Goal: Task Accomplishment & Management: Complete application form

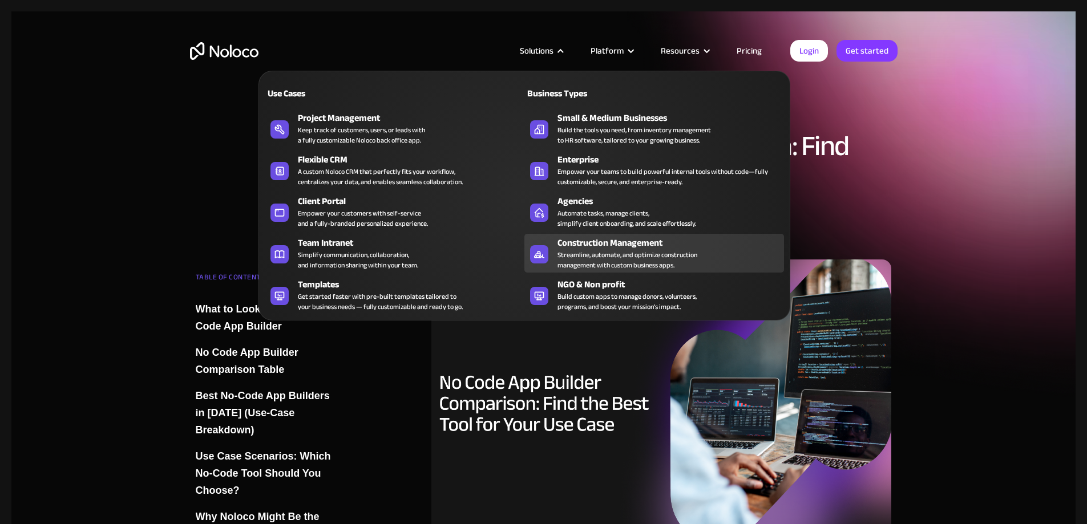
click at [562, 265] on div "Streamline, automate, and optimize construction management with custom business…" at bounding box center [628, 260] width 140 height 21
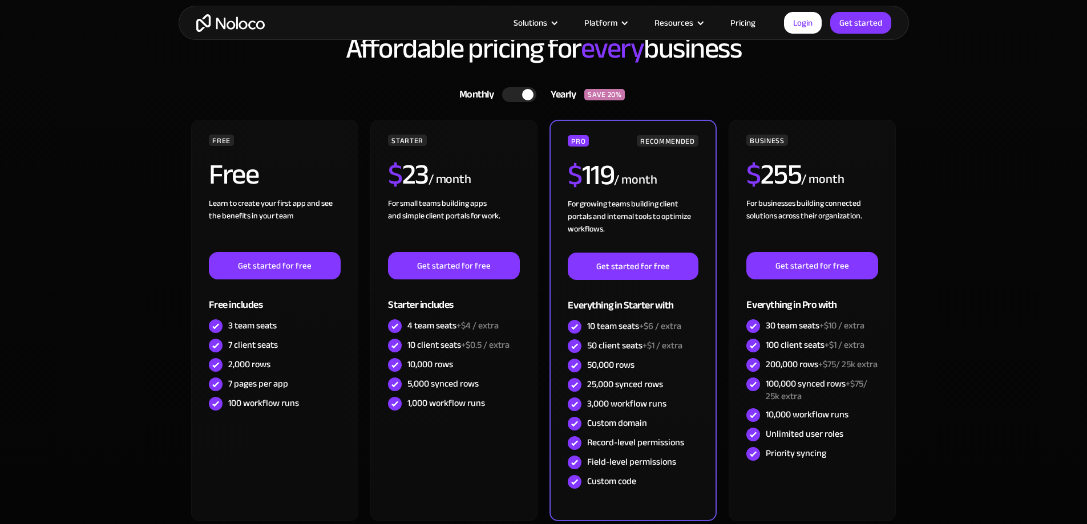
scroll to position [3216, 0]
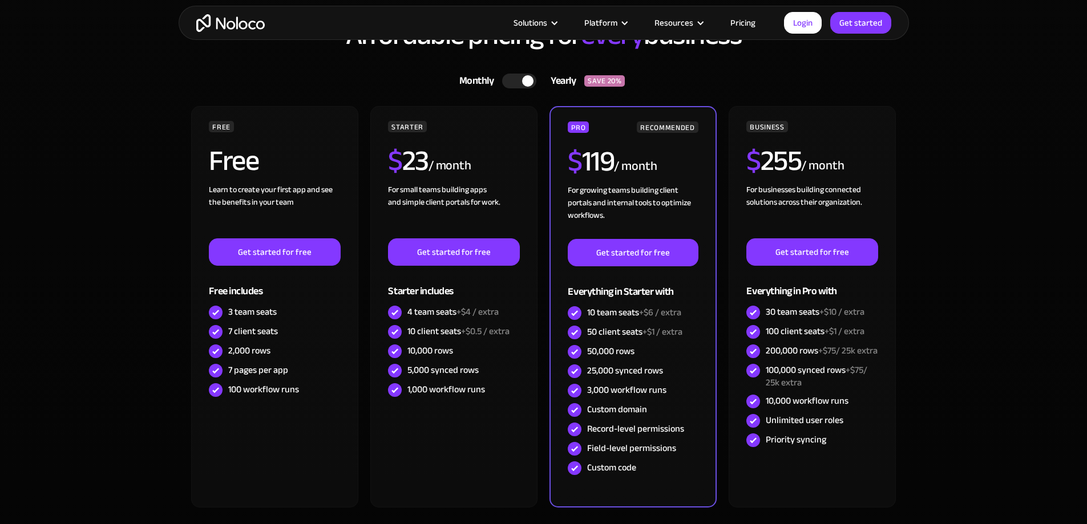
click at [509, 84] on div at bounding box center [519, 81] width 34 height 15
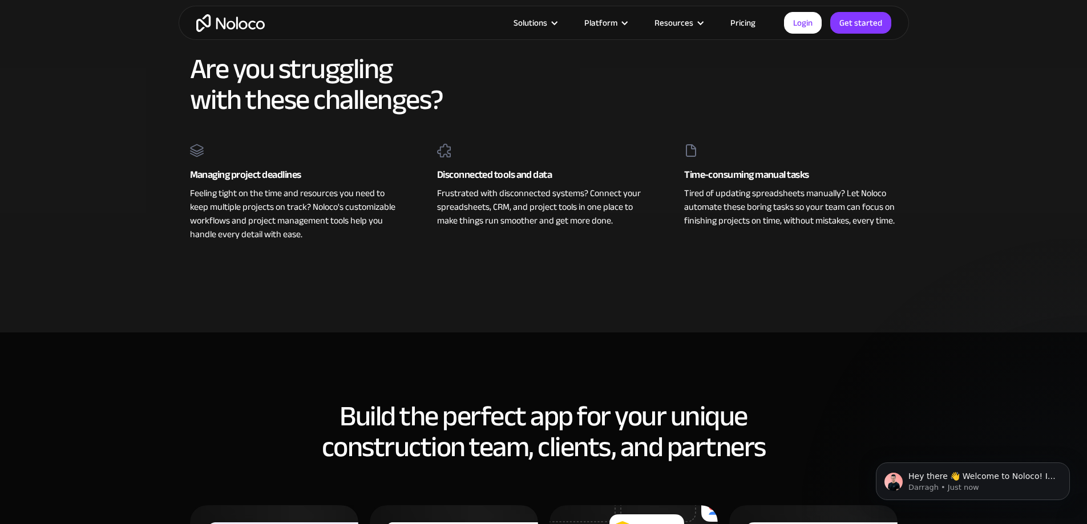
scroll to position [0, 0]
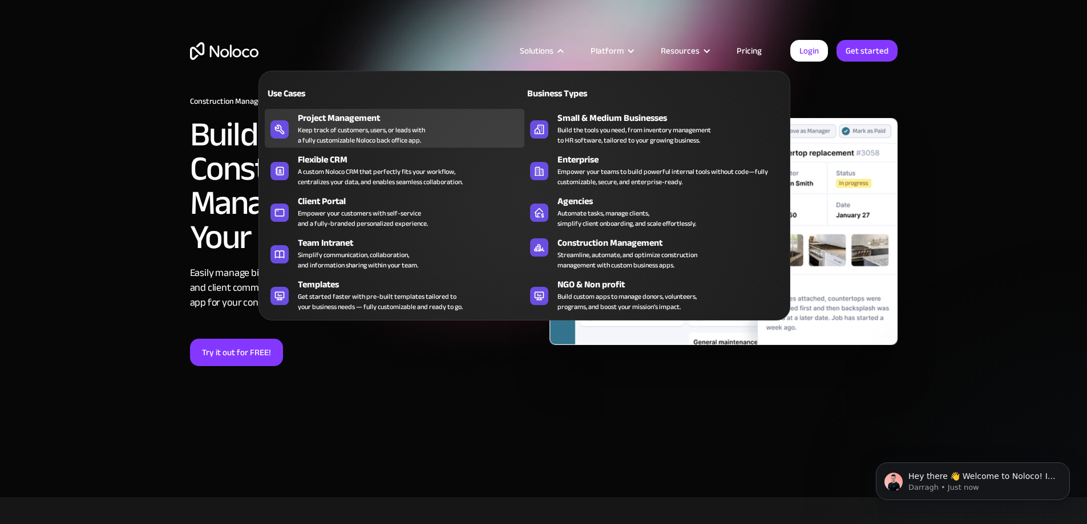
click at [362, 132] on div "Keep track of customers, users, or leads with a fully customizable Noloco back …" at bounding box center [361, 135] width 127 height 21
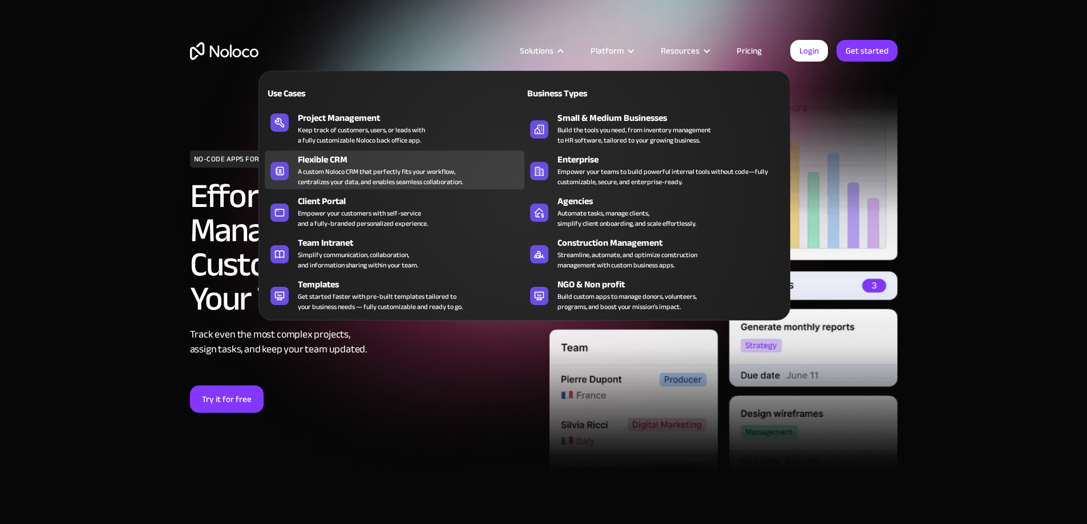
click at [380, 181] on div "A custom Noloco CRM that perfectly fits your workflow, centralizes your data, a…" at bounding box center [380, 177] width 165 height 21
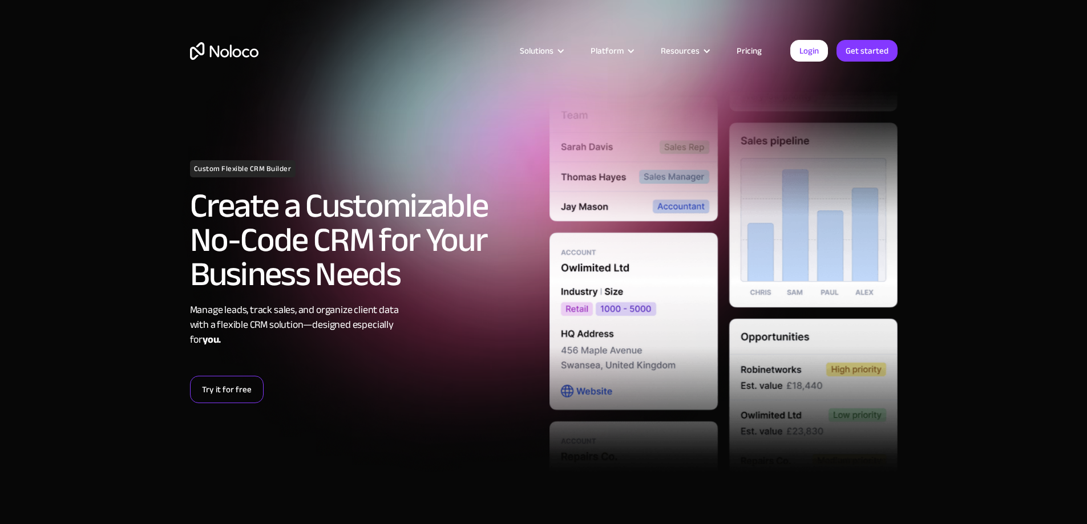
click at [252, 386] on link "Try it for free" at bounding box center [227, 389] width 74 height 27
